Goal: Information Seeking & Learning: Compare options

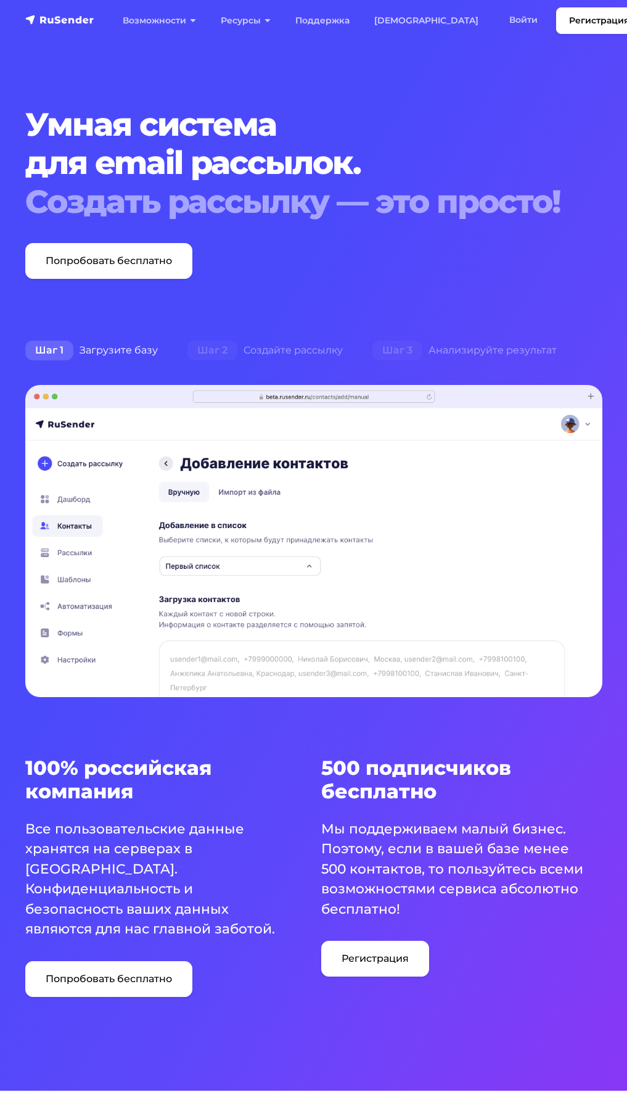
scroll to position [247, 0]
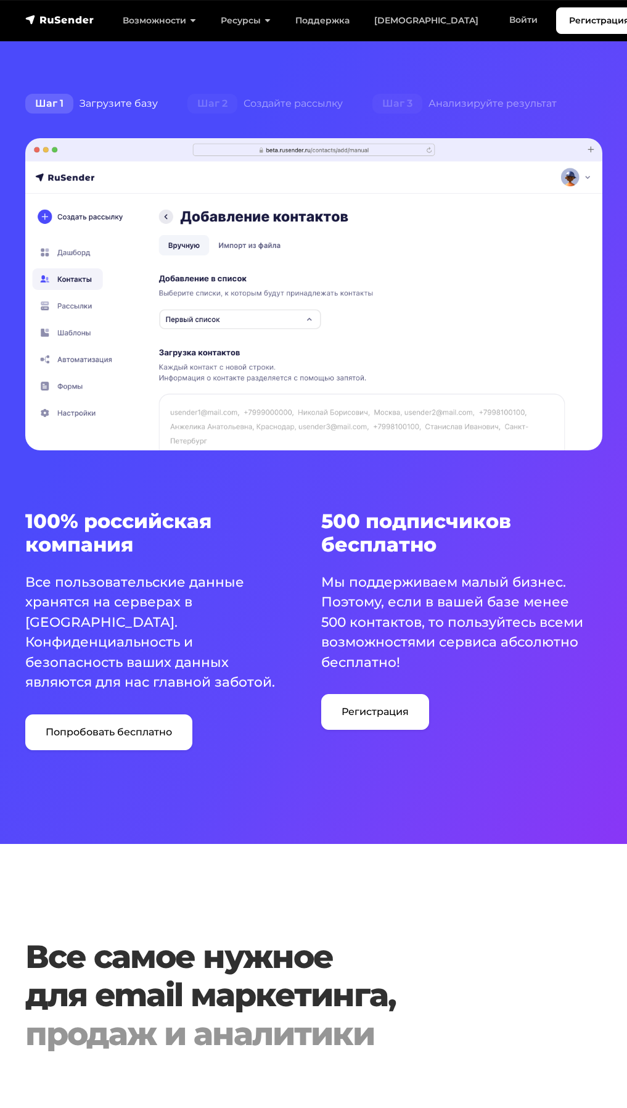
click at [125, 102] on div "Шаг 1 Загрузите базу" at bounding box center [91, 103] width 162 height 25
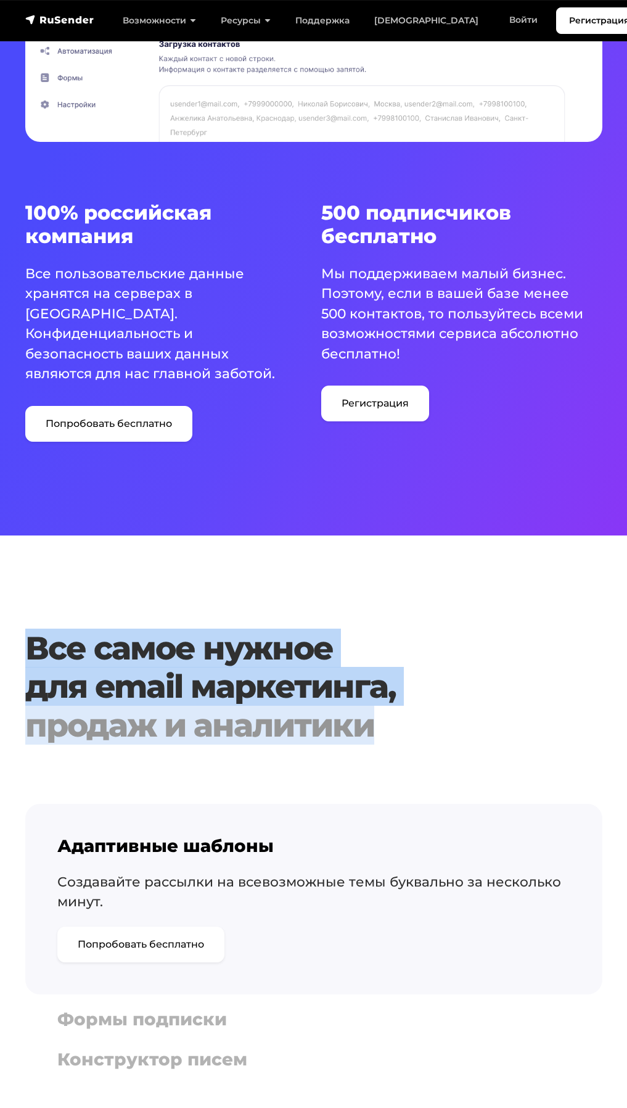
drag, startPoint x: 40, startPoint y: 625, endPoint x: 518, endPoint y: 698, distance: 483.5
click at [517, 698] on h1 "Все самое нужное для email маркетинга, продаж и аналитики" at bounding box center [313, 686] width 577 height 115
click at [516, 670] on h1 "Все самое нужное для email маркетинга, продаж и аналитики" at bounding box center [313, 686] width 577 height 115
click at [168, 629] on h1 "Все самое нужное для email маркетинга, продаж и аналитики" at bounding box center [313, 686] width 577 height 115
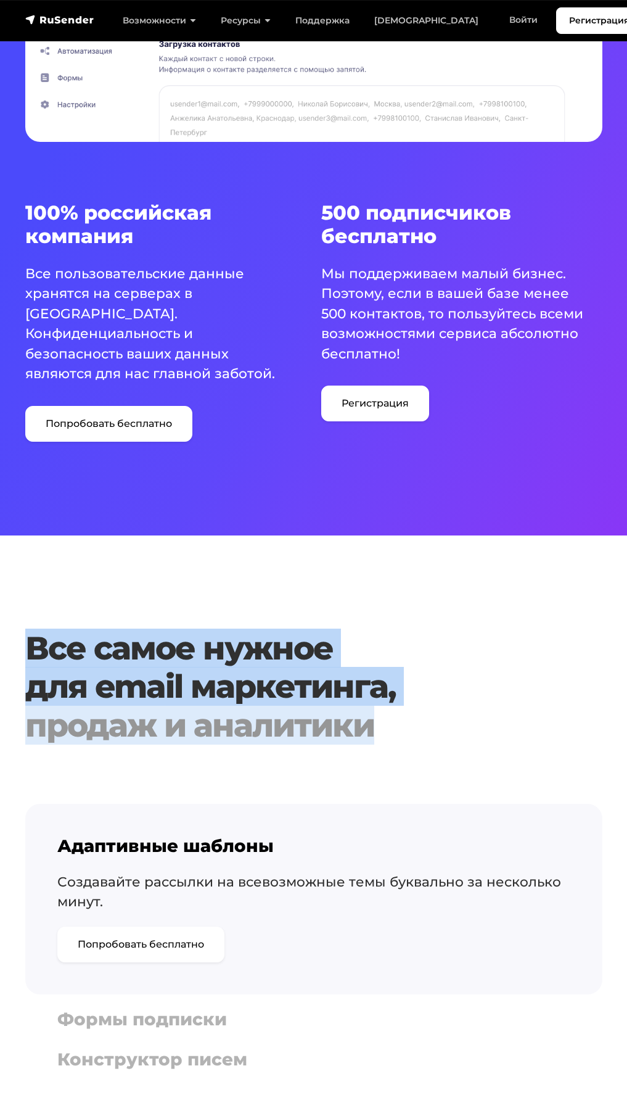
click at [123, 722] on div "продаж и аналитики" at bounding box center [313, 725] width 577 height 38
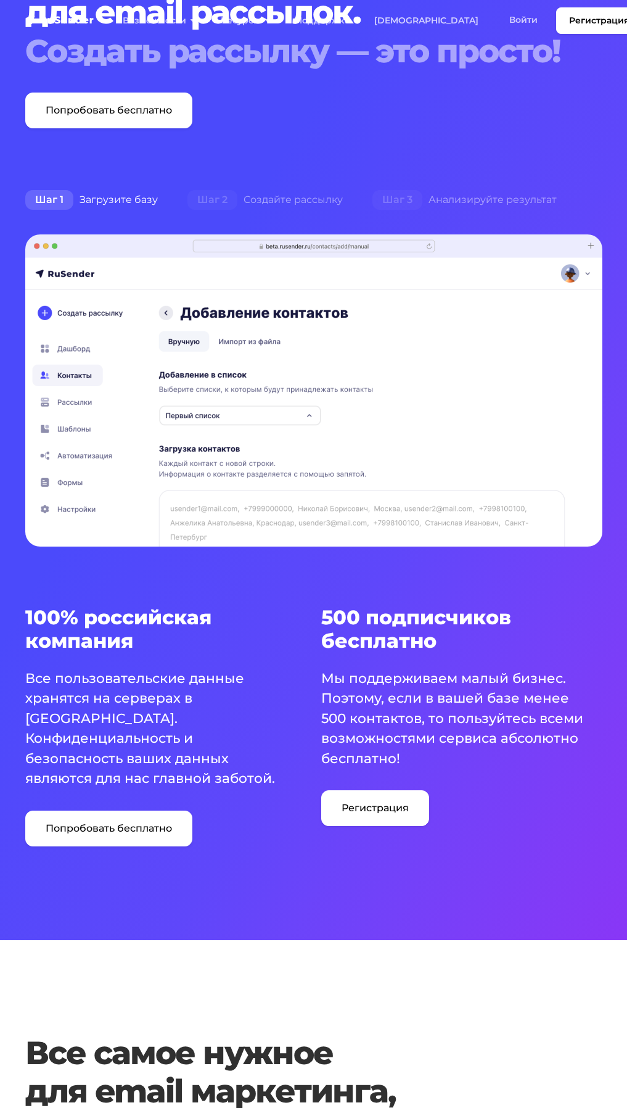
scroll to position [0, 0]
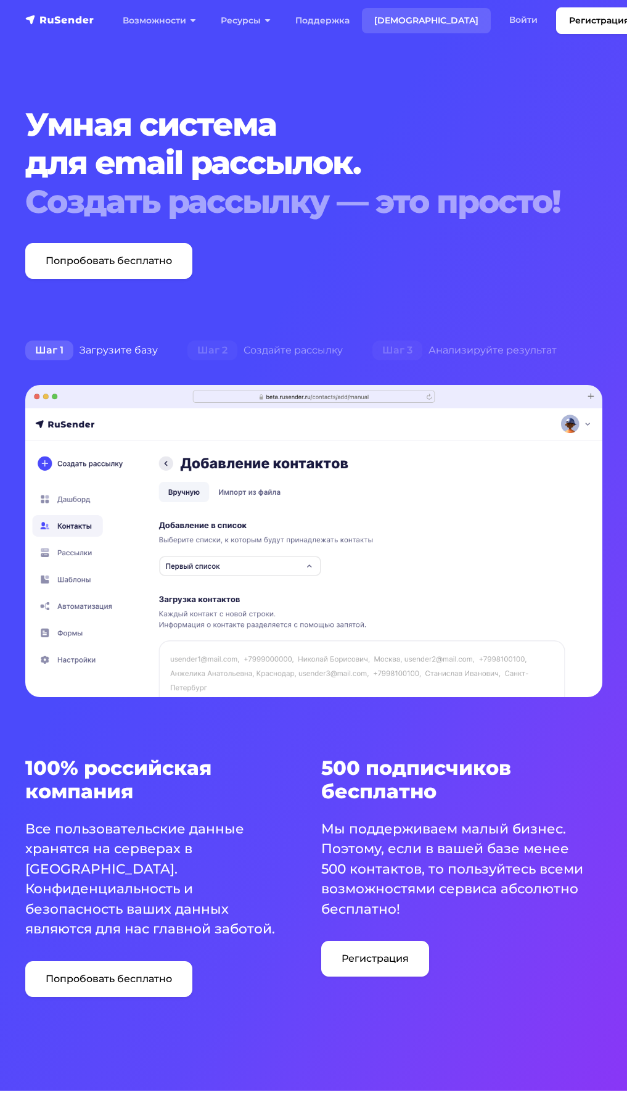
click at [387, 18] on link "[DEMOGRAPHIC_DATA]" at bounding box center [426, 20] width 129 height 25
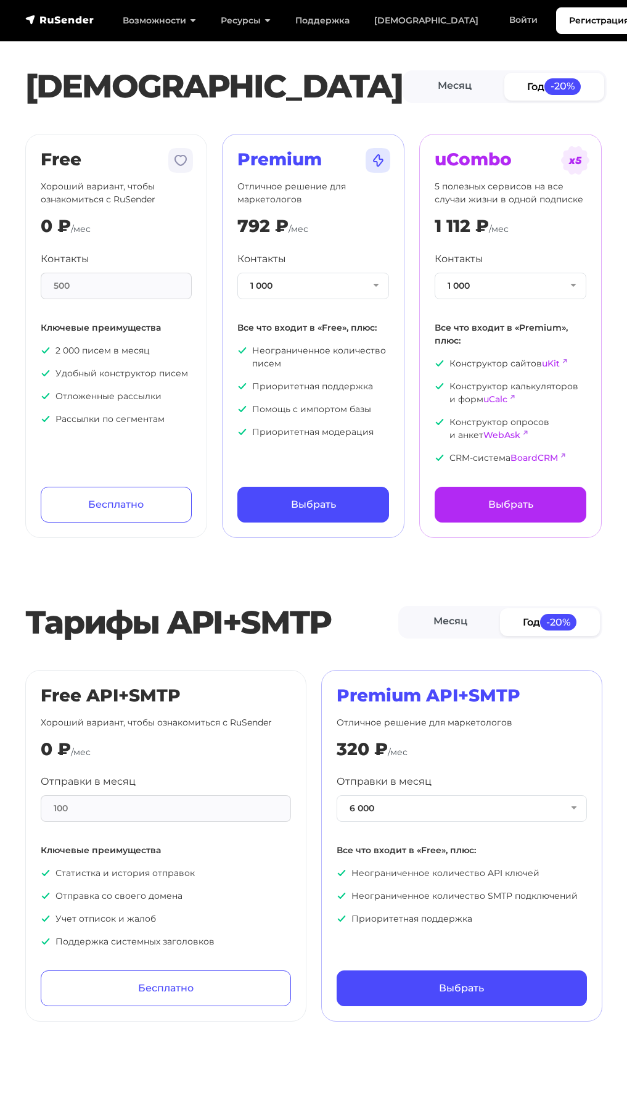
drag, startPoint x: 193, startPoint y: 585, endPoint x: 198, endPoint y: 592, distance: 8.9
click at [357, 275] on button "1 000" at bounding box center [313, 286] width 152 height 27
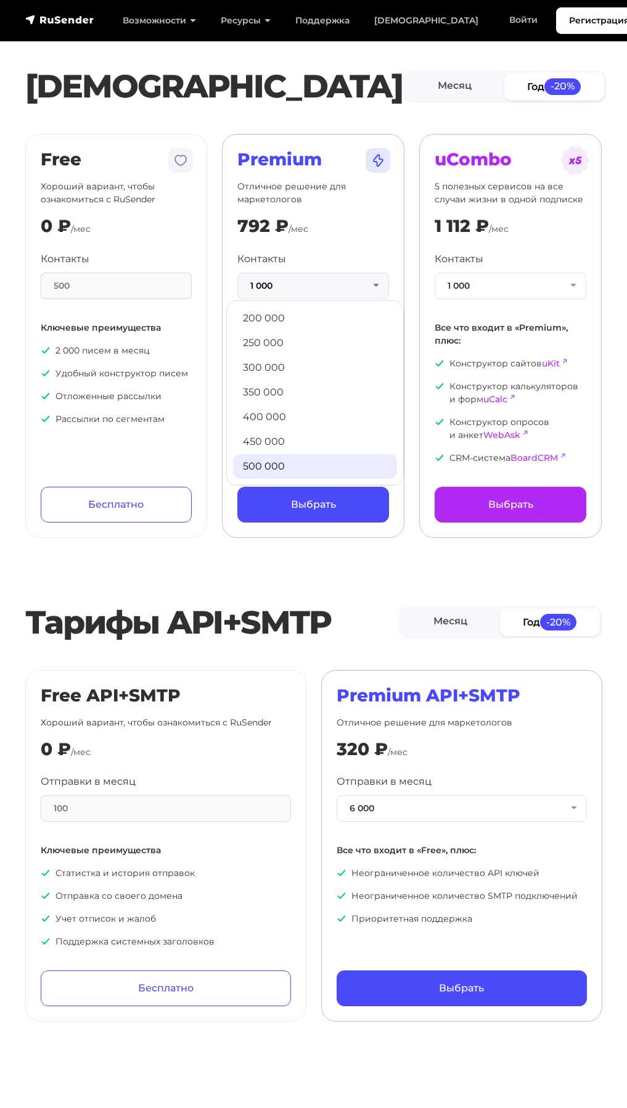
click at [282, 464] on link "500 000" at bounding box center [315, 466] width 164 height 25
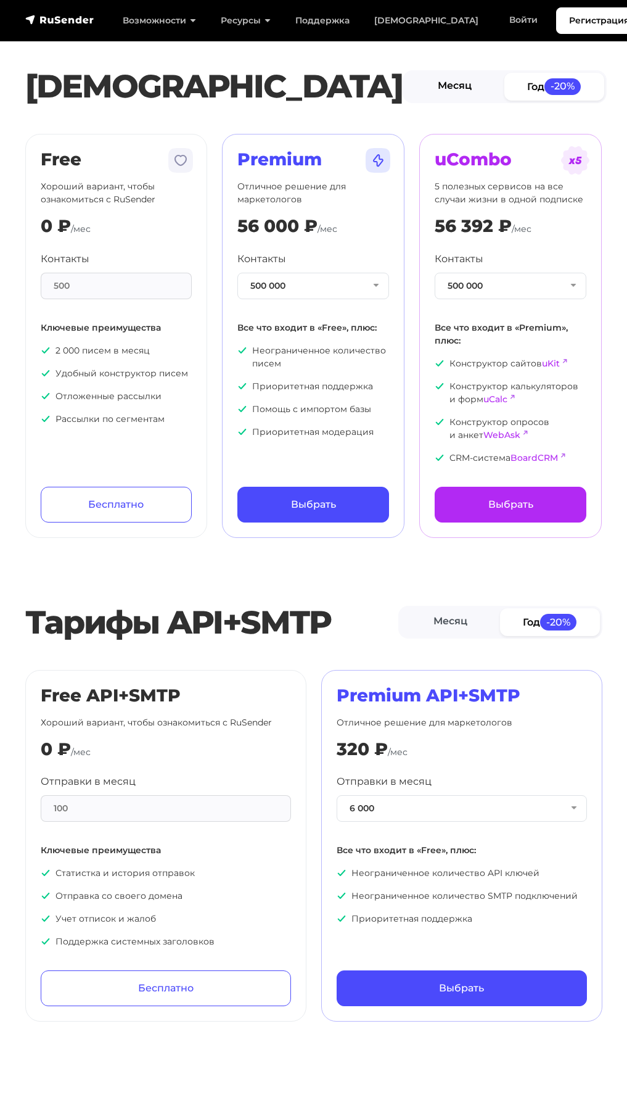
click at [455, 85] on link "Месяц" at bounding box center [455, 87] width 100 height 28
click at [311, 290] on button "500 000" at bounding box center [313, 286] width 152 height 27
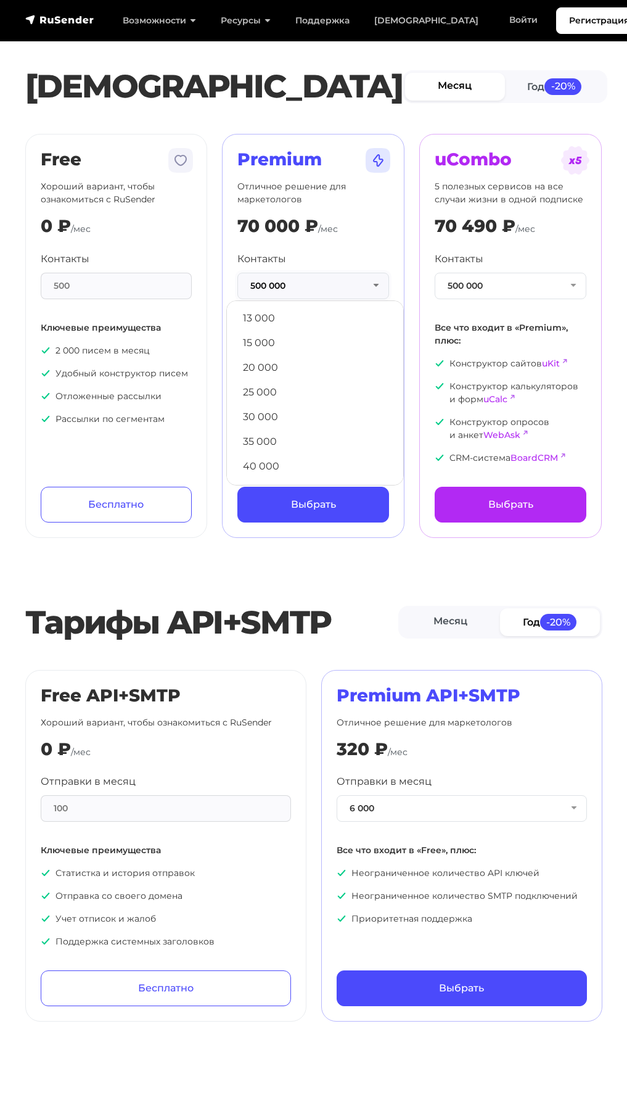
scroll to position [0, 0]
click at [285, 327] on link "1 000" at bounding box center [315, 319] width 164 height 25
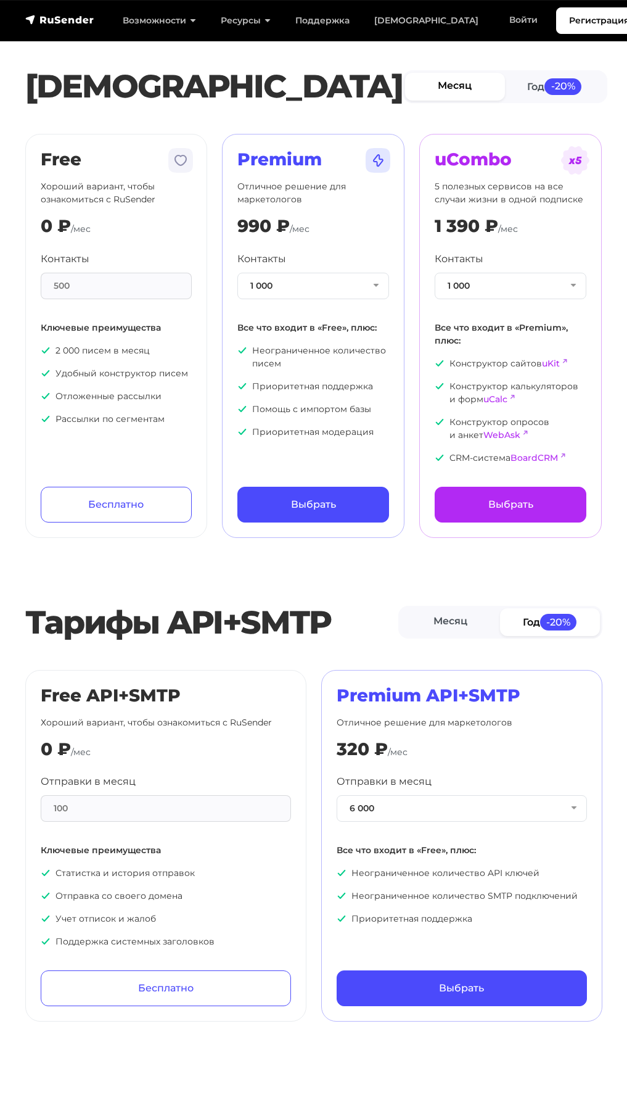
scroll to position [123, 0]
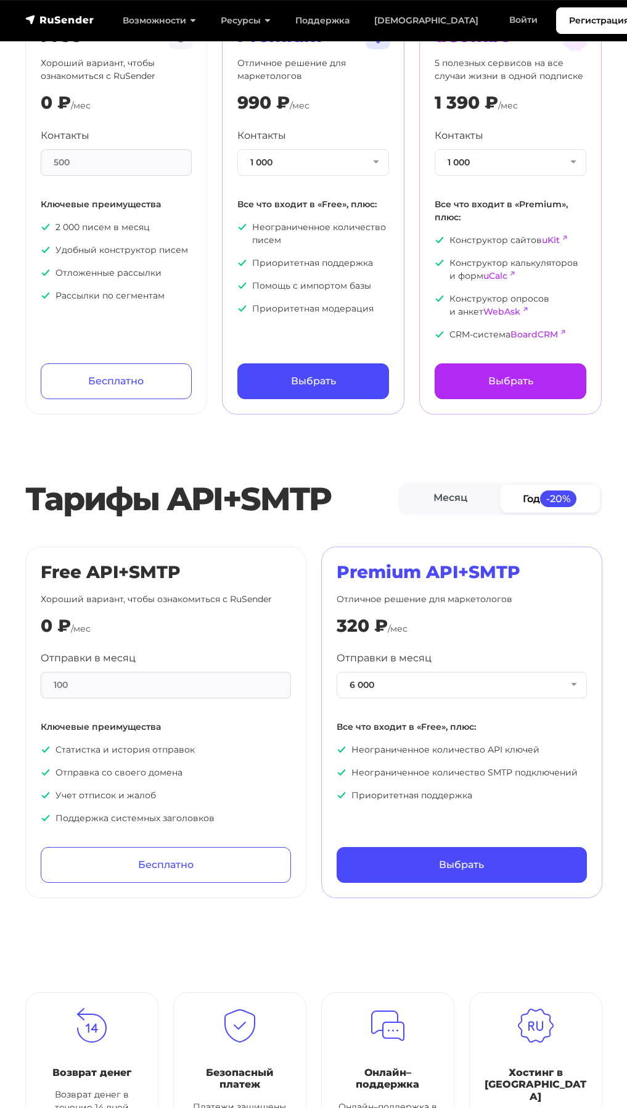
click at [178, 681] on div "100" at bounding box center [166, 685] width 250 height 27
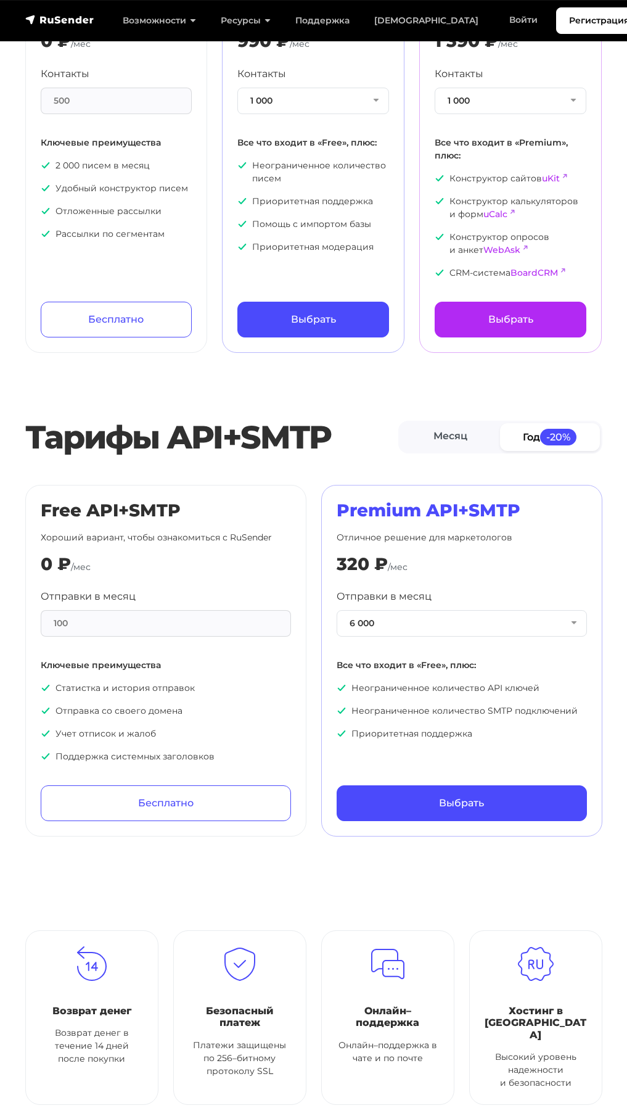
scroll to position [0, 0]
